Goal: Task Accomplishment & Management: Complete application form

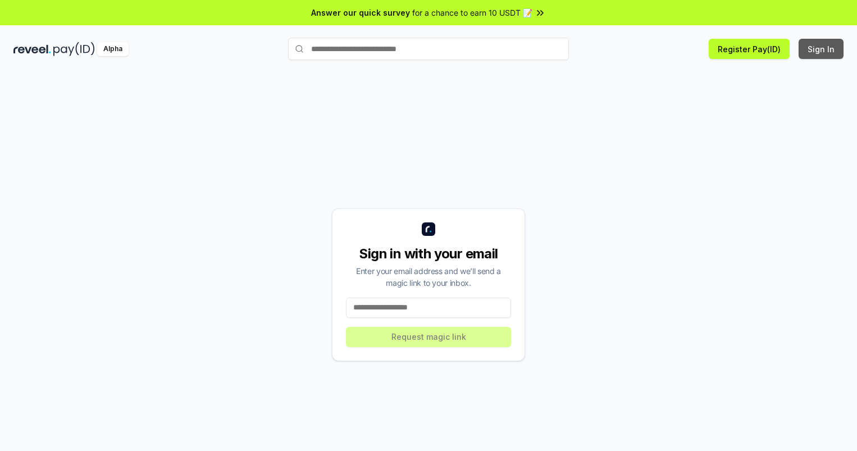
click at [822, 49] on button "Sign In" at bounding box center [821, 49] width 45 height 20
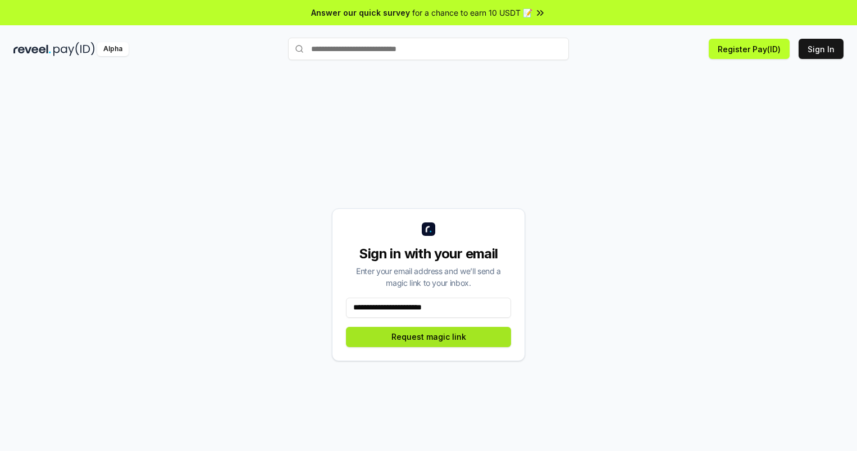
type input "**********"
click at [429, 337] on button "Request magic link" at bounding box center [428, 337] width 165 height 20
